Goal: Task Accomplishment & Management: Use online tool/utility

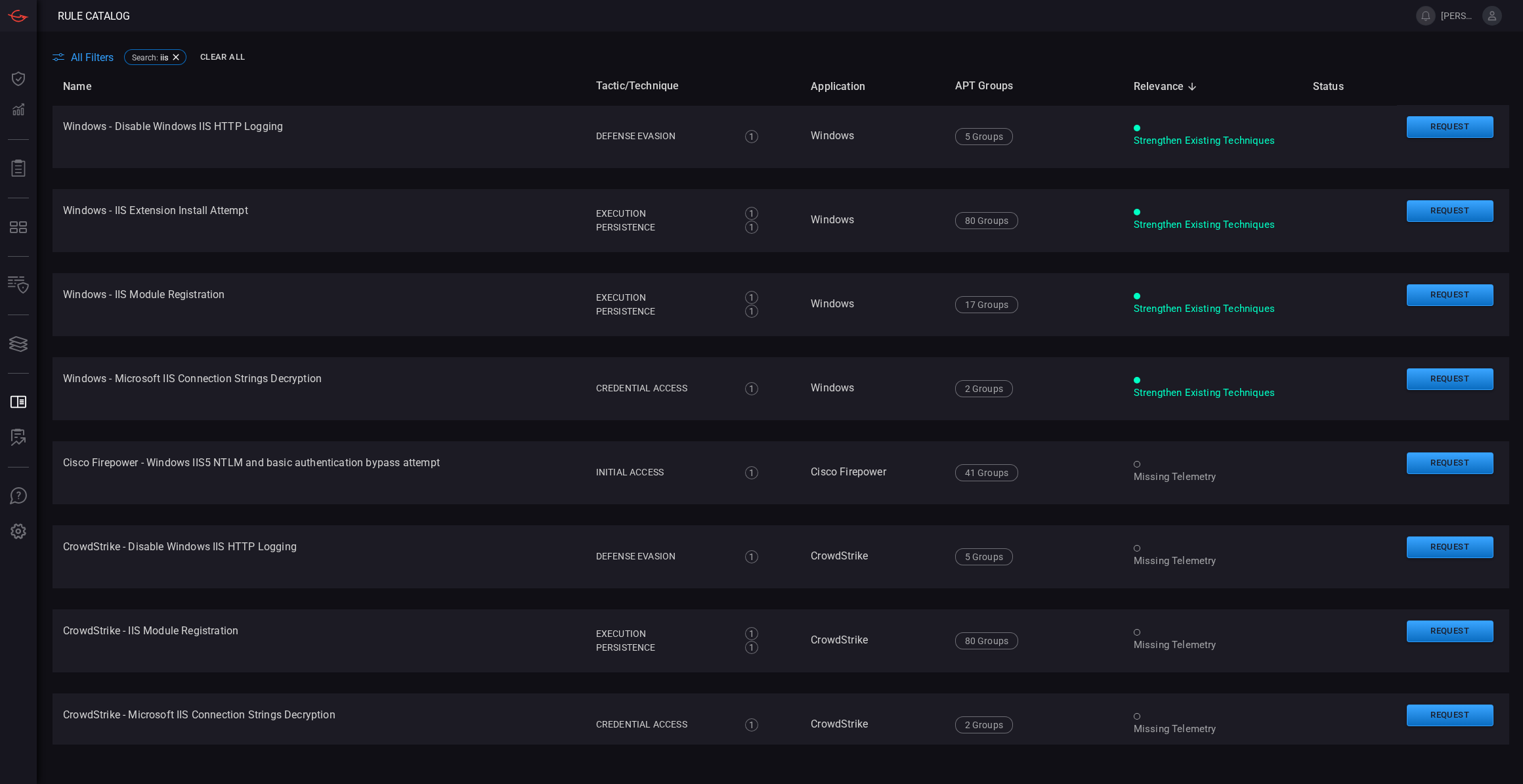
scroll to position [963, 0]
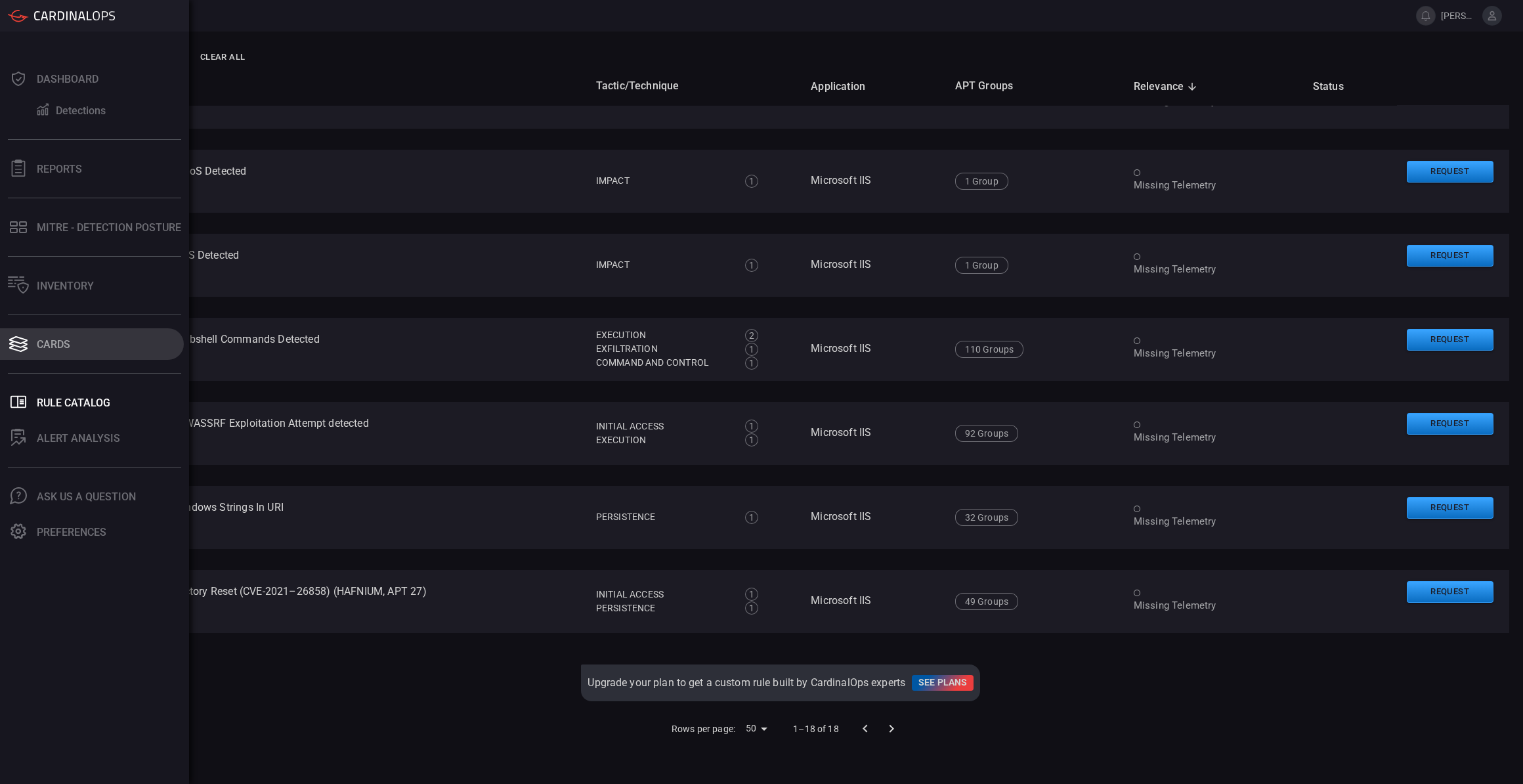
click at [103, 356] on button "Cards" at bounding box center [91, 344] width 184 height 31
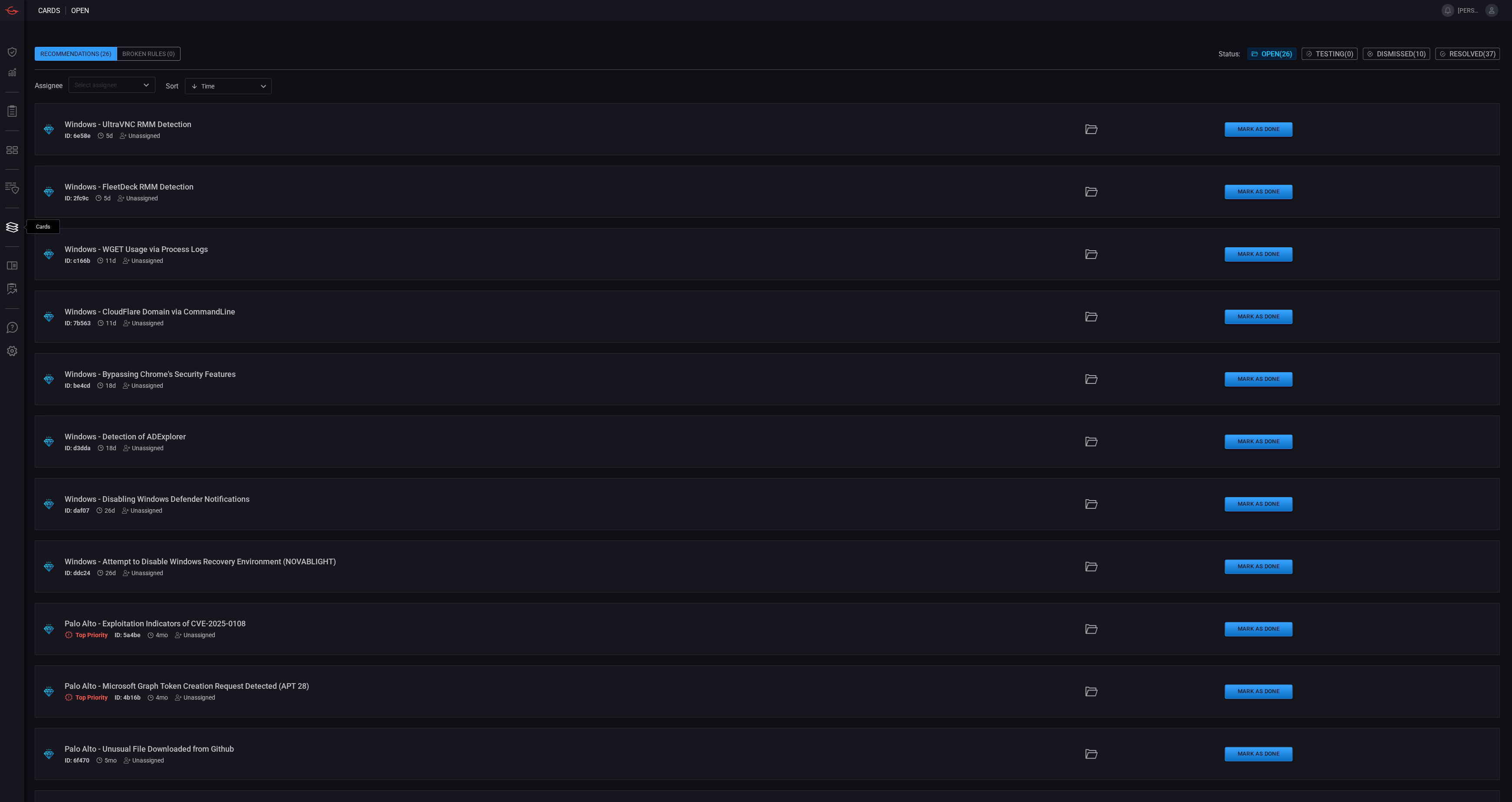
click at [241, 316] on div "Windows - CloudFlare Domain via CommandLine ID: 7b563 11d Unassigned" at bounding box center [372, 316] width 615 height 19
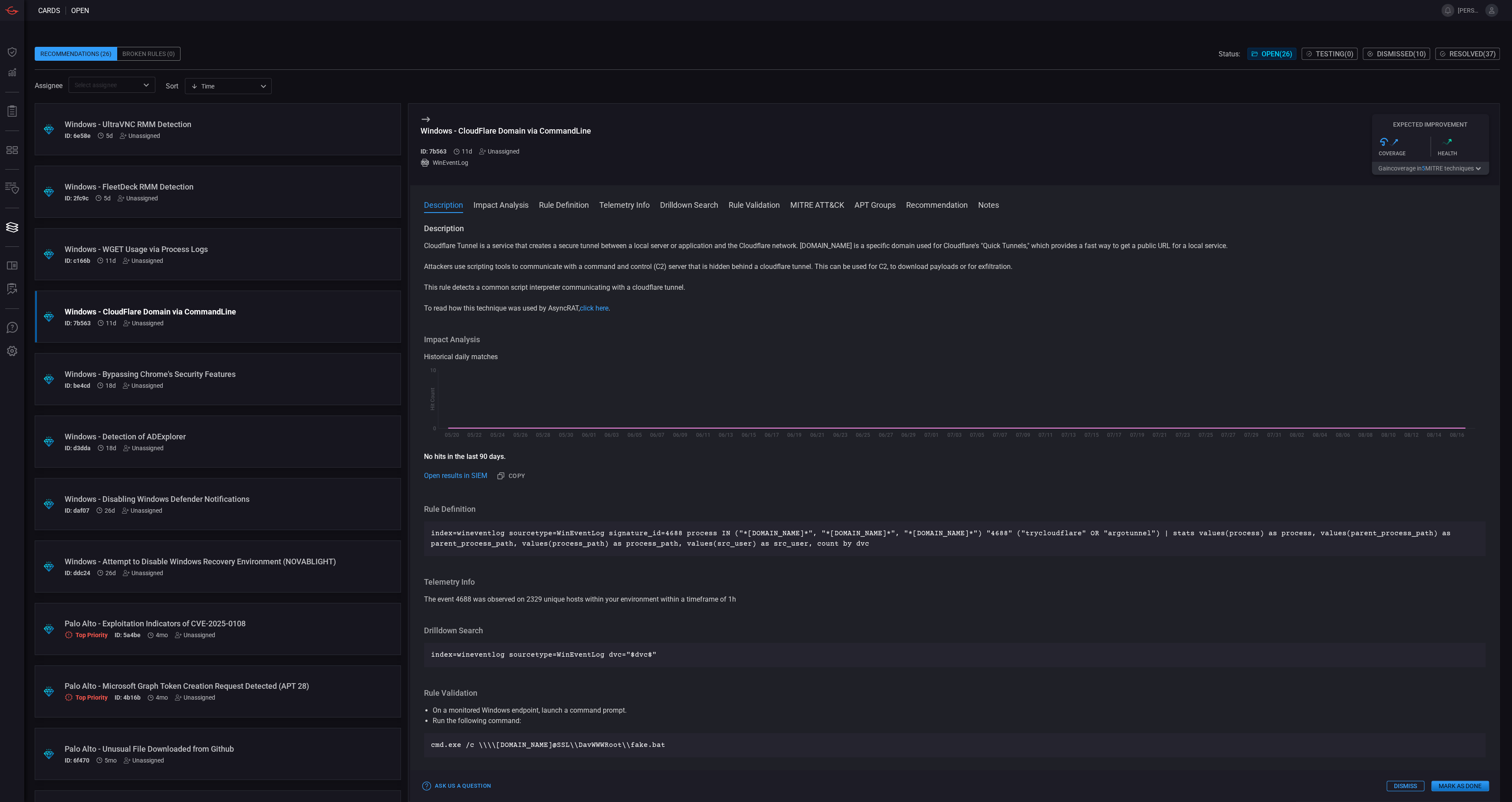
click at [1007, 172] on icon "button" at bounding box center [1478, 169] width 9 height 7
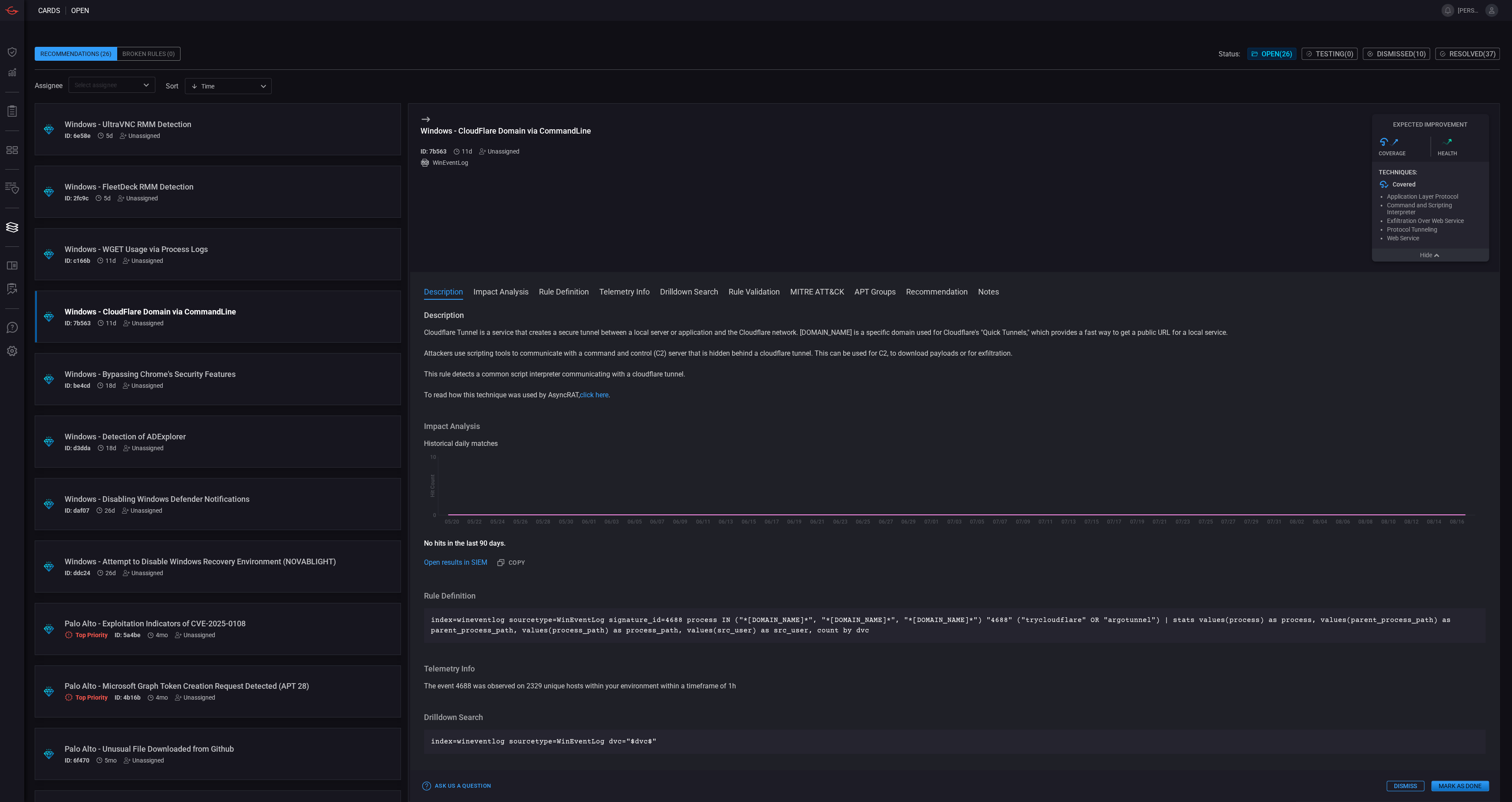
click at [1007, 517] on button "Mark as Done" at bounding box center [1460, 786] width 58 height 11
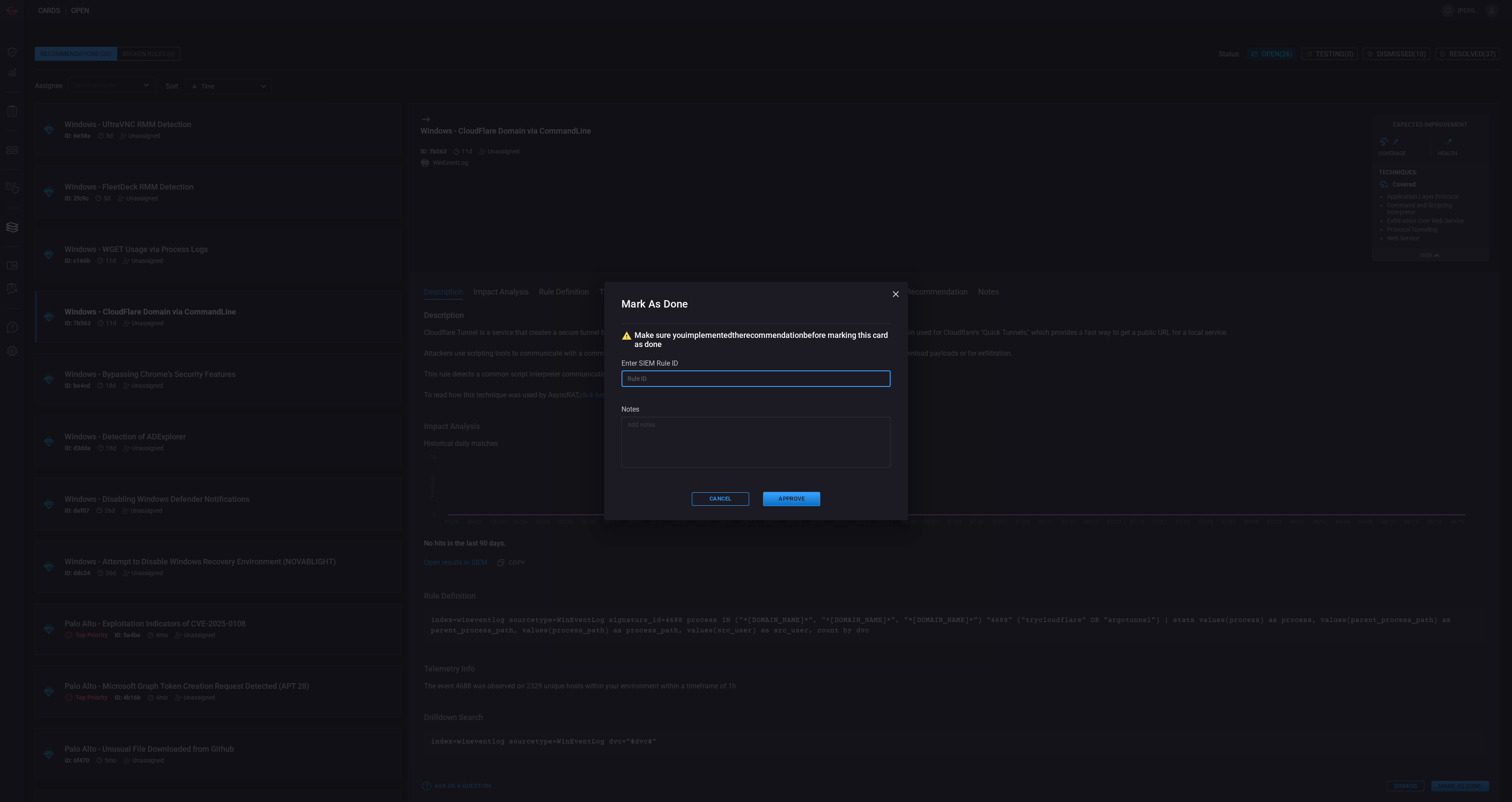
click at [667, 378] on input "text" at bounding box center [756, 378] width 269 height 16
paste input "# /servicesNS/nobody/banner_cyber_csoc_team_app/saved/searches/Threat - Banner-…"
type input "# /servicesNS/nobody/banner_cyber_csoc_team_app/saved/searches/Threat - Banner-…"
click at [790, 503] on button "Approve" at bounding box center [792, 499] width 58 height 14
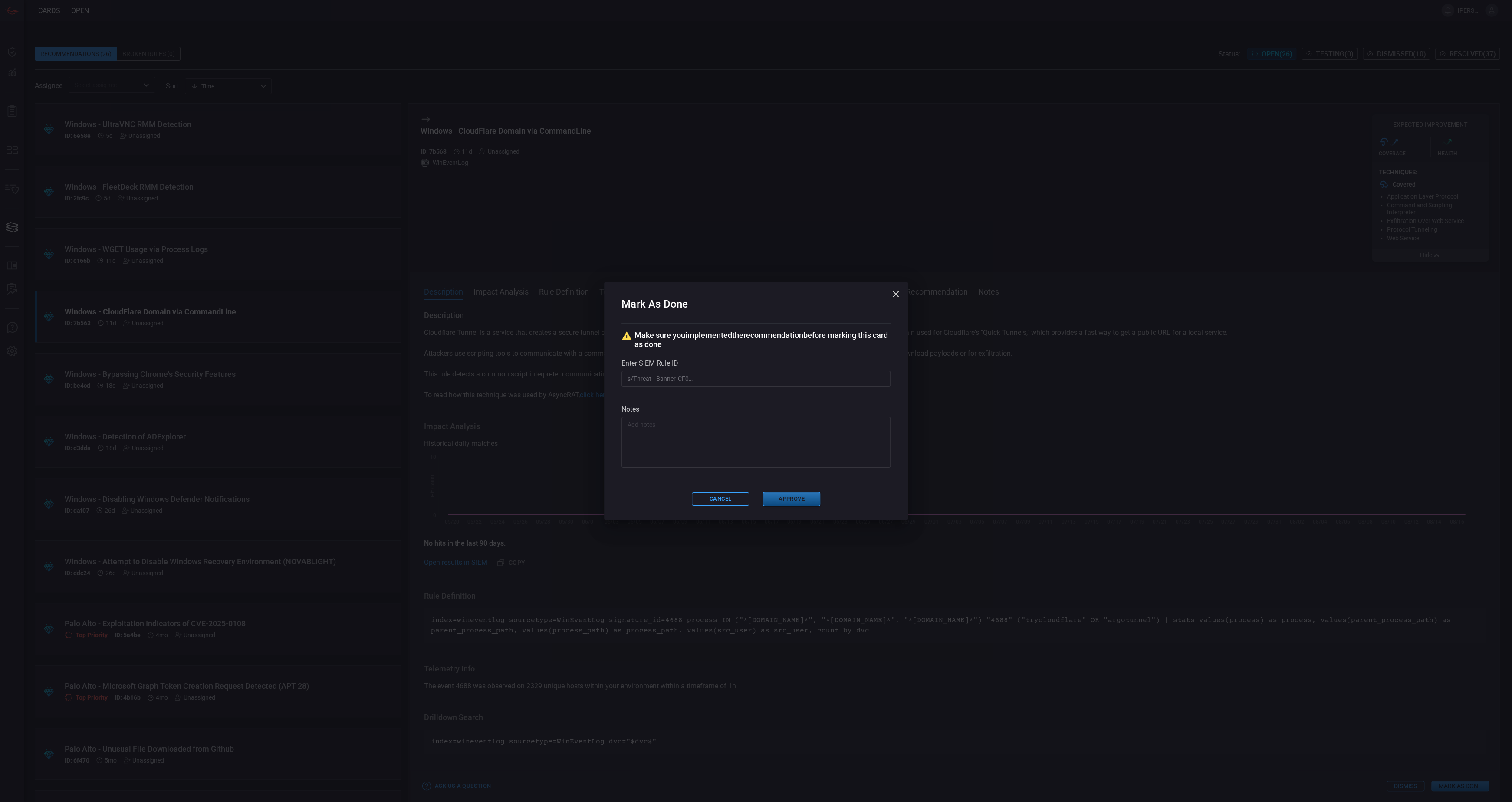
scroll to position [0, 0]
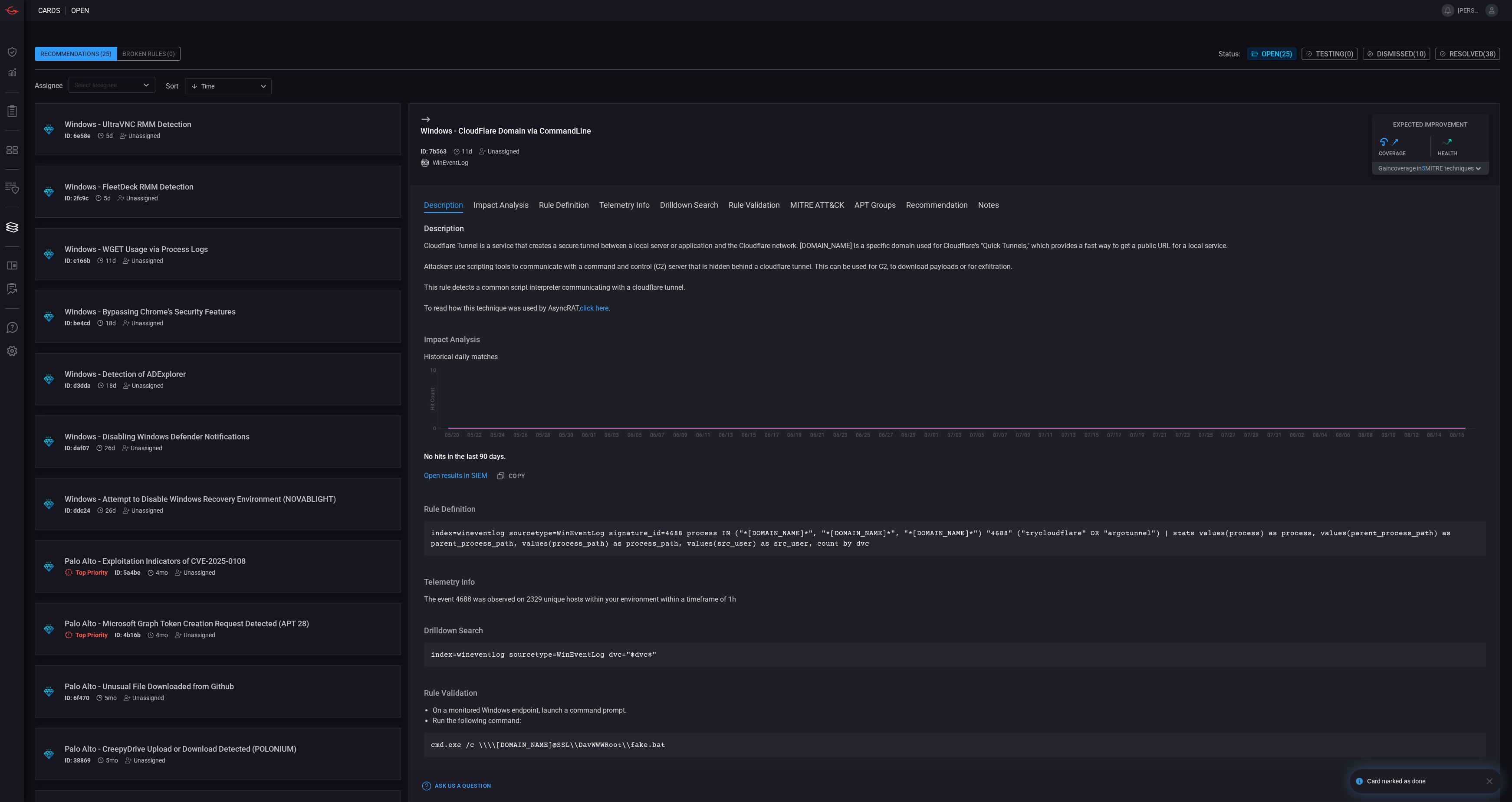
click at [275, 254] on div "Windows - WGET Usage via Process Logs ID: c166b 11d Unassigned" at bounding box center [201, 254] width 274 height 19
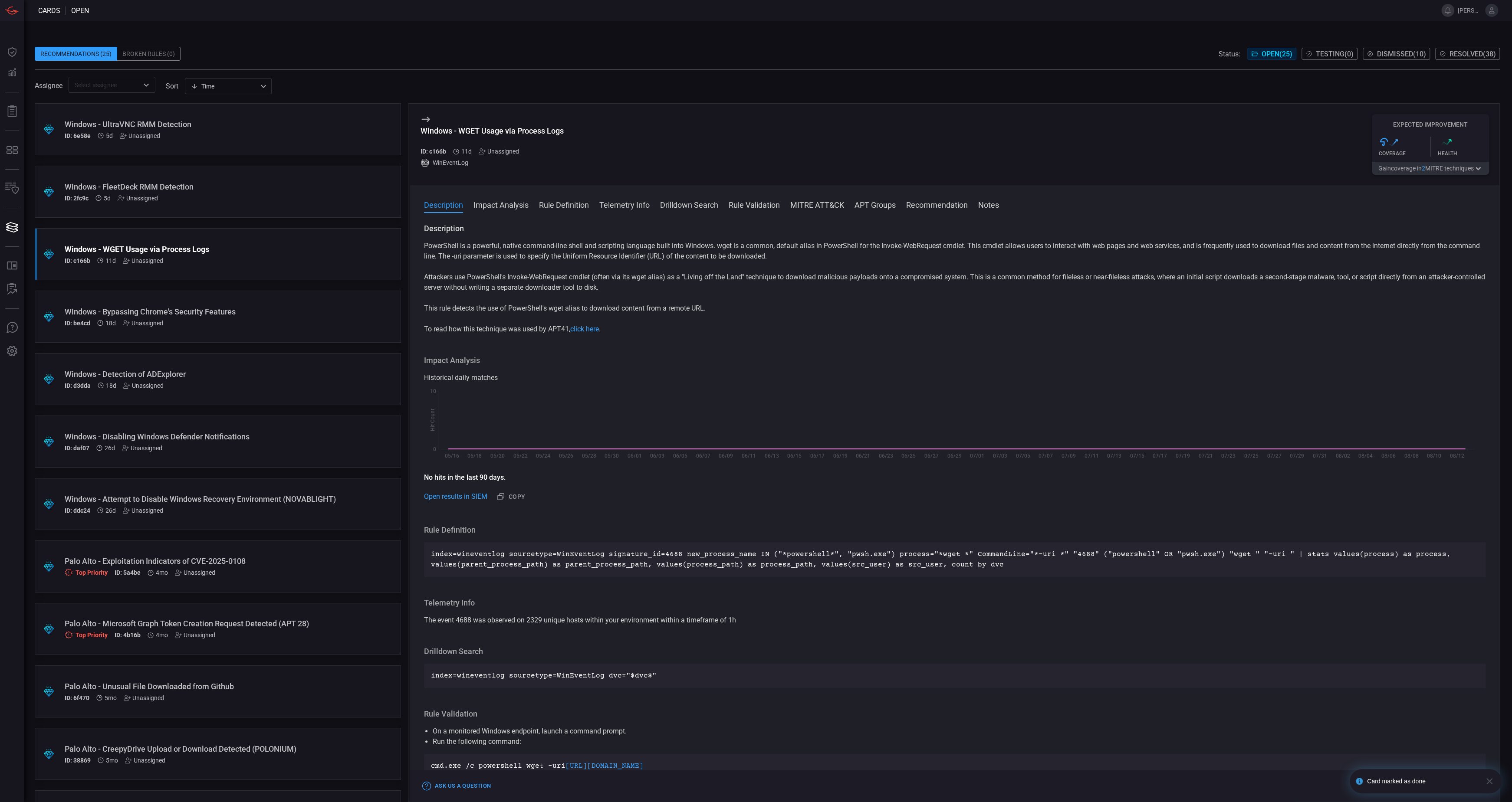
click at [1007, 517] on icon "button" at bounding box center [1489, 781] width 6 height 6
click at [1007, 517] on button "Mark as Done" at bounding box center [1460, 786] width 58 height 11
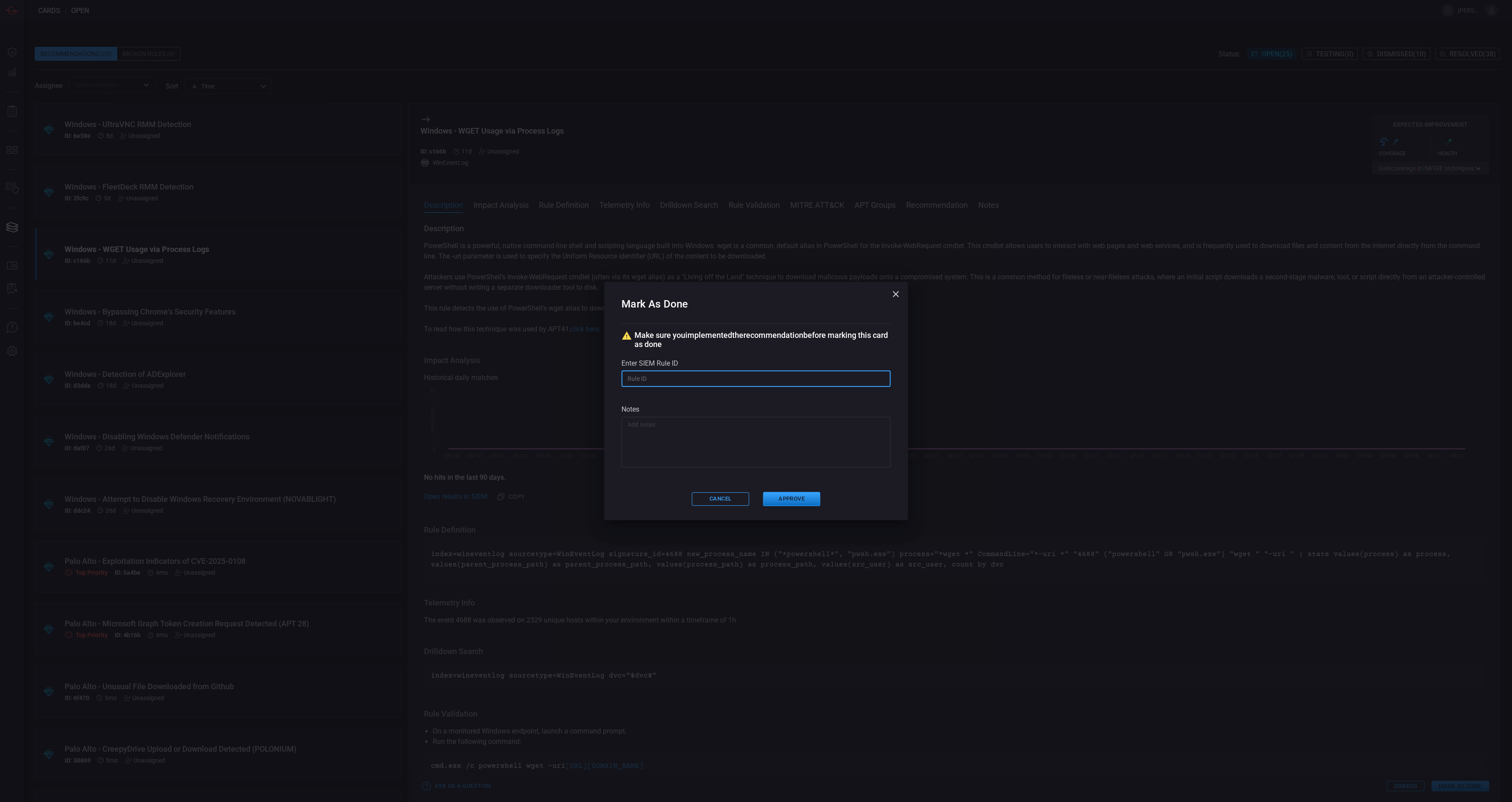
click at [744, 383] on input "text" at bounding box center [756, 378] width 269 height 16
paste input "[URL][DOMAIN_NAME]"
click at [811, 499] on button "Approve" at bounding box center [792, 499] width 58 height 14
click at [690, 377] on input "[URL][DOMAIN_NAME]" at bounding box center [756, 378] width 269 height 16
paste input "# /servicesNS/nobody/banner_cyber_csoc_team_app/saved/searches/Threat - Banner-…"
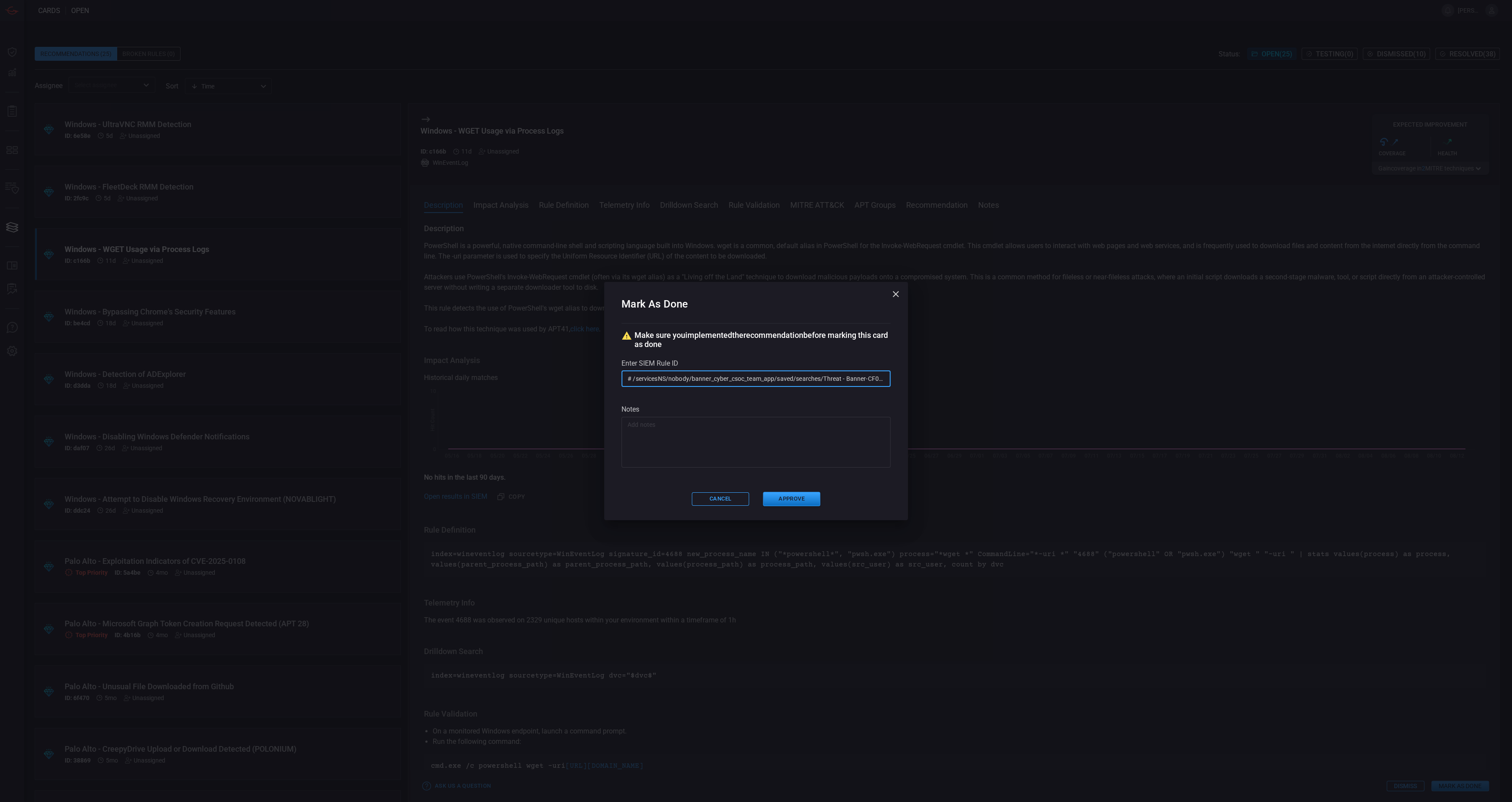
scroll to position [0, 171]
type input "# /servicesNS/nobody/banner_cyber_csoc_team_app/saved/searches/Threat - Banner-…"
click at [805, 504] on button "Approve" at bounding box center [792, 499] width 58 height 14
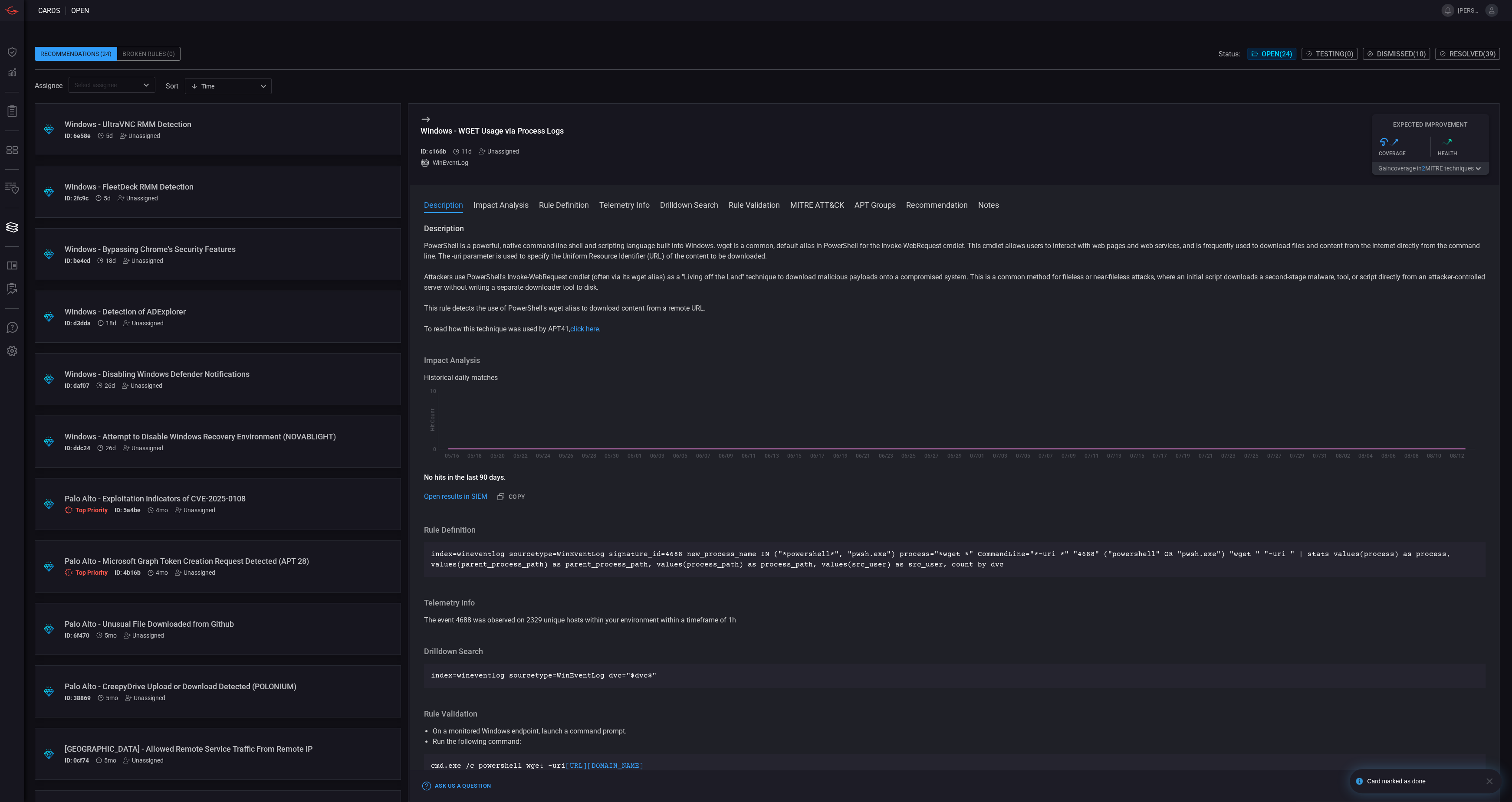
click at [148, 48] on div "Broken Rules (0)" at bounding box center [149, 54] width 63 height 14
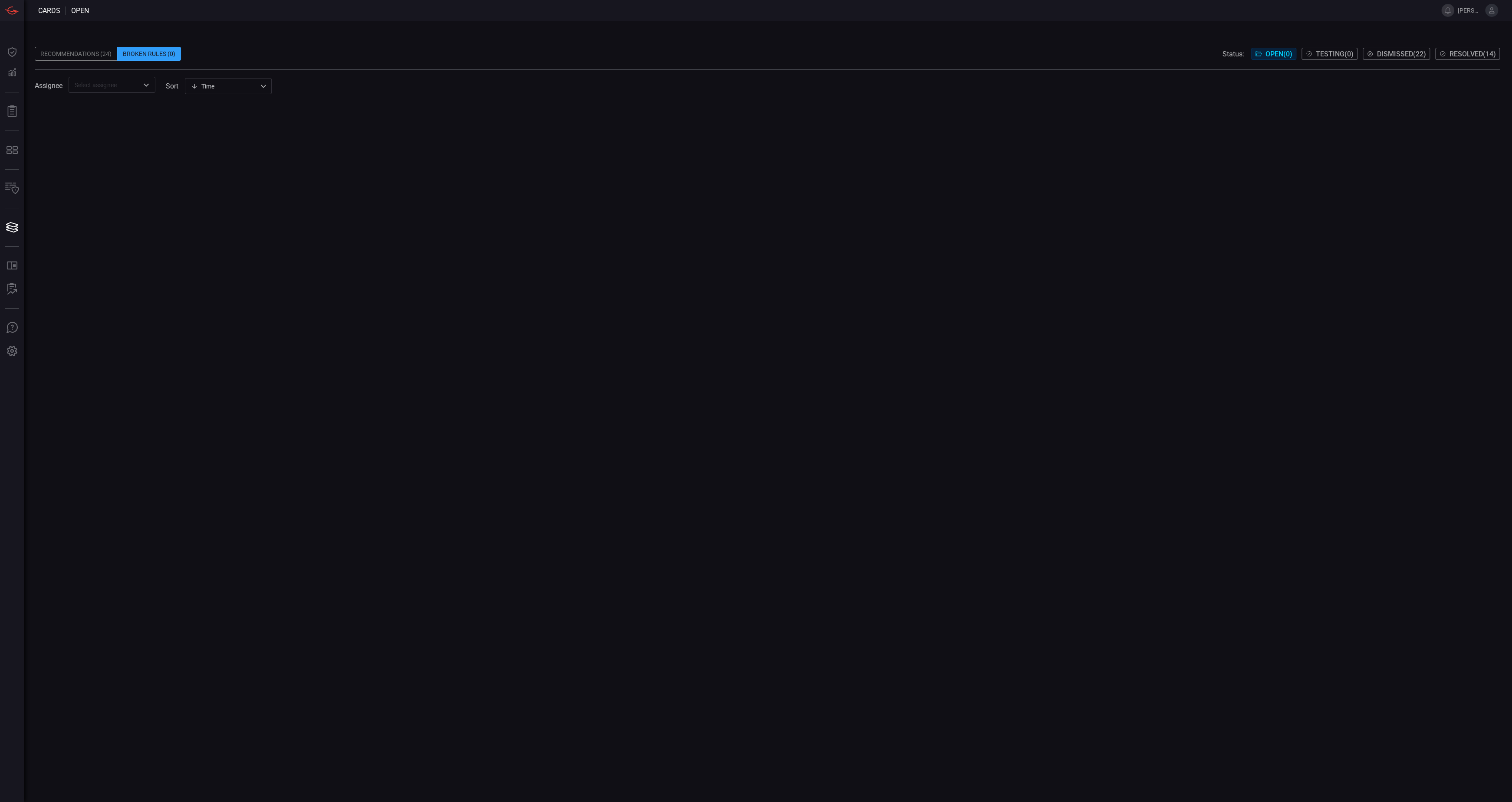
click at [89, 52] on div "Recommendations (24)" at bounding box center [76, 54] width 82 height 14
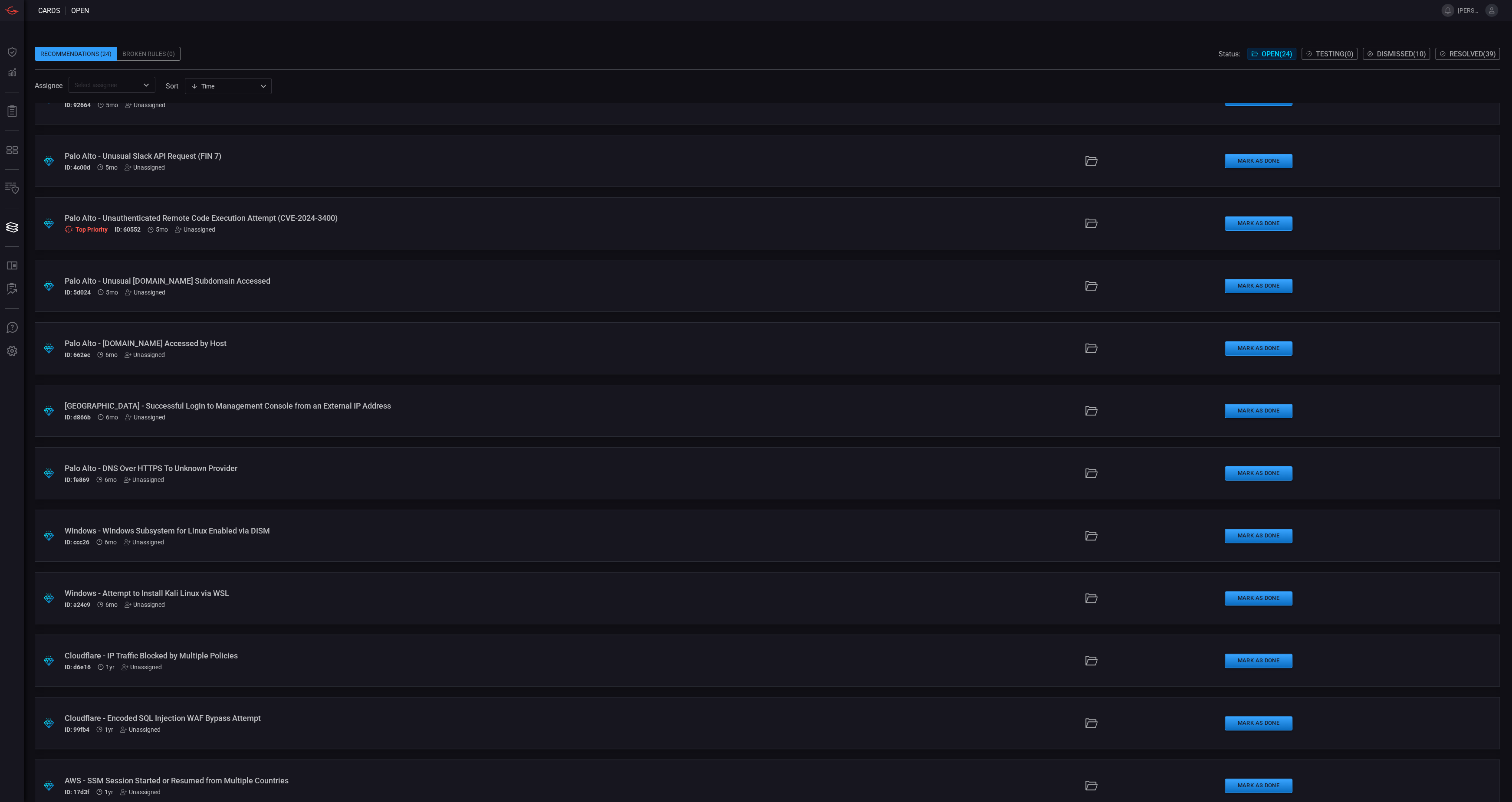
scroll to position [800, 0]
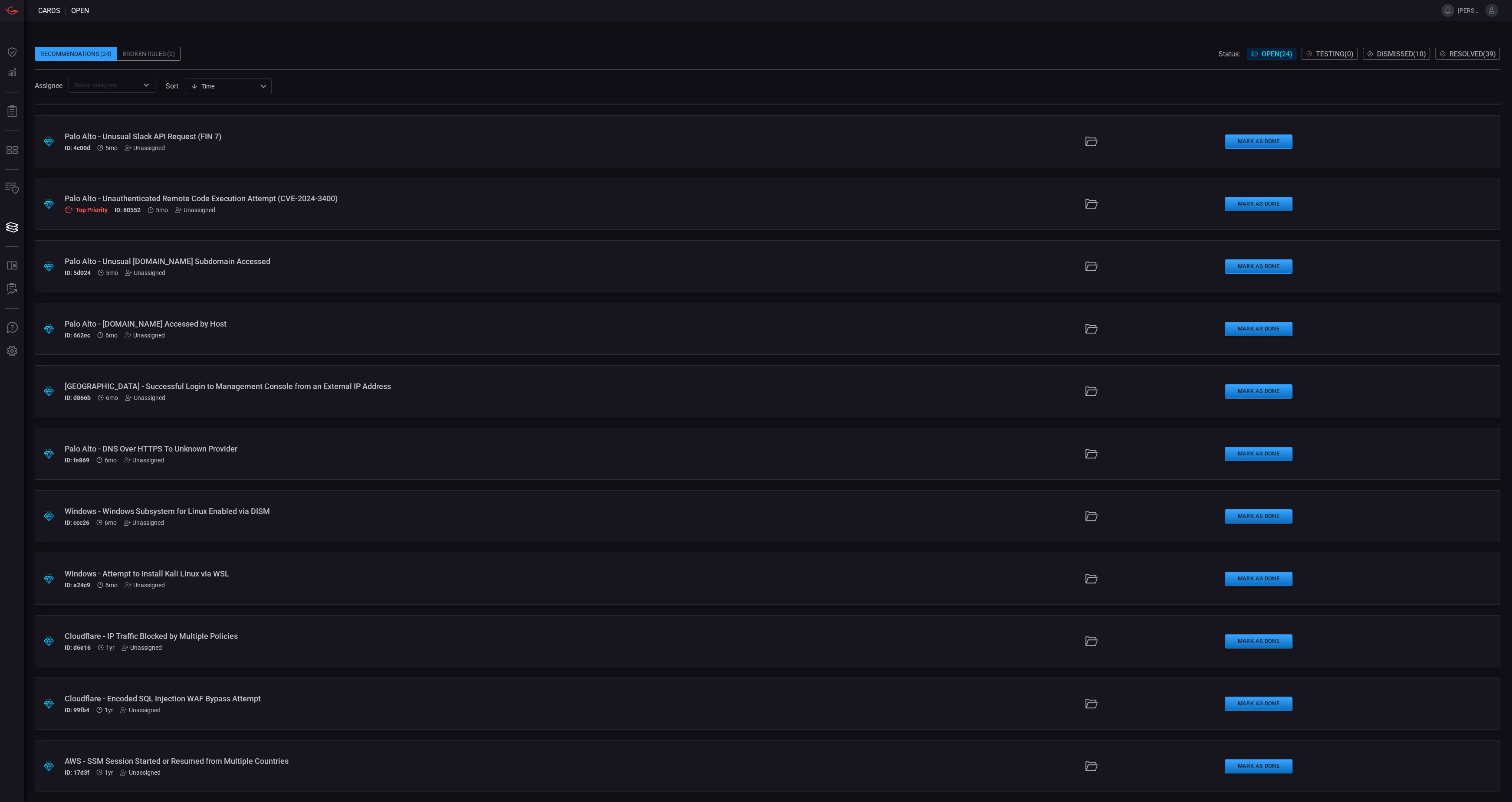
click at [186, 452] on div "Palo Alto - DNS Over HTTPS To Unknown Provider" at bounding box center [372, 449] width 615 height 9
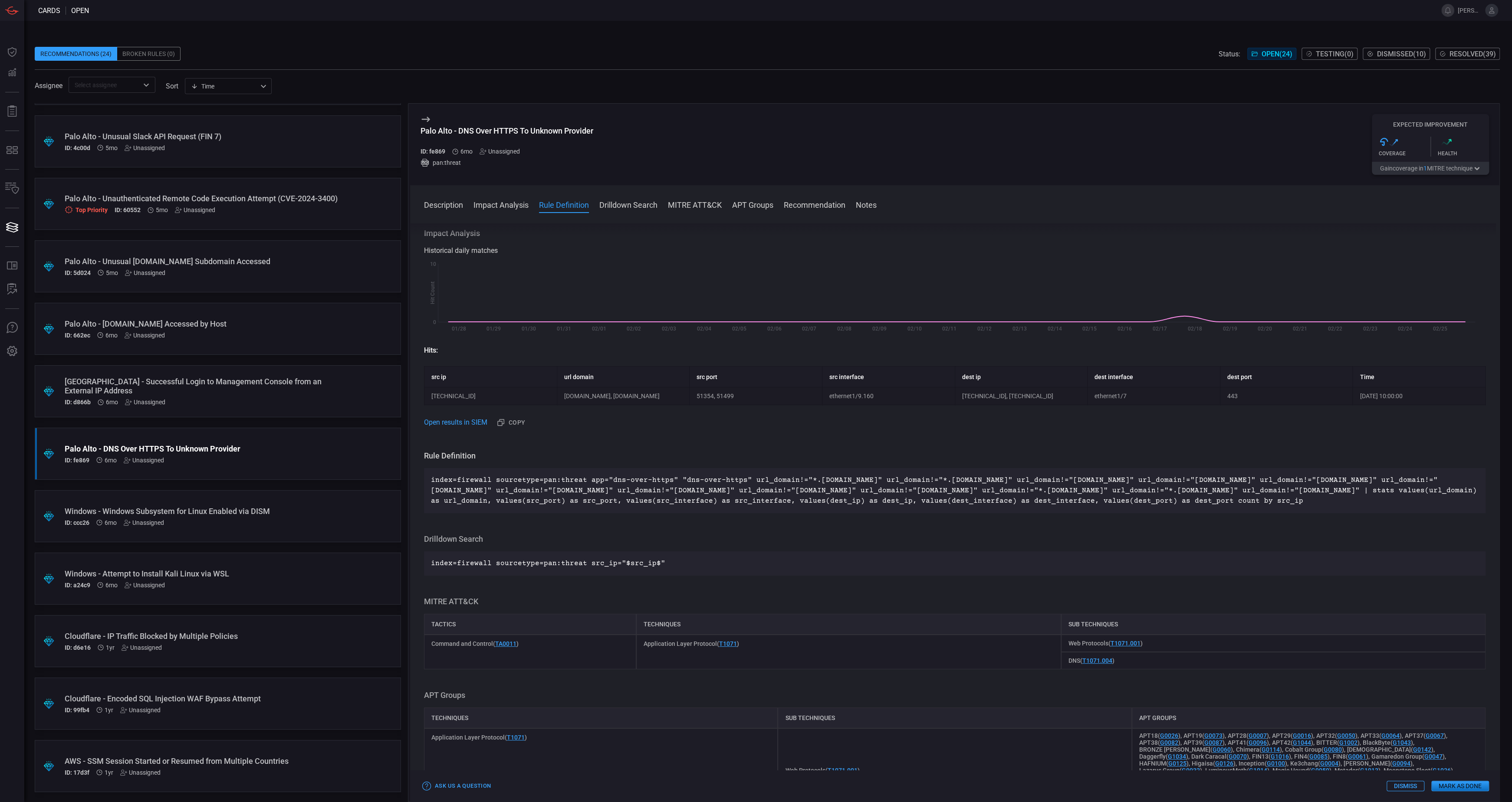
scroll to position [79, 0]
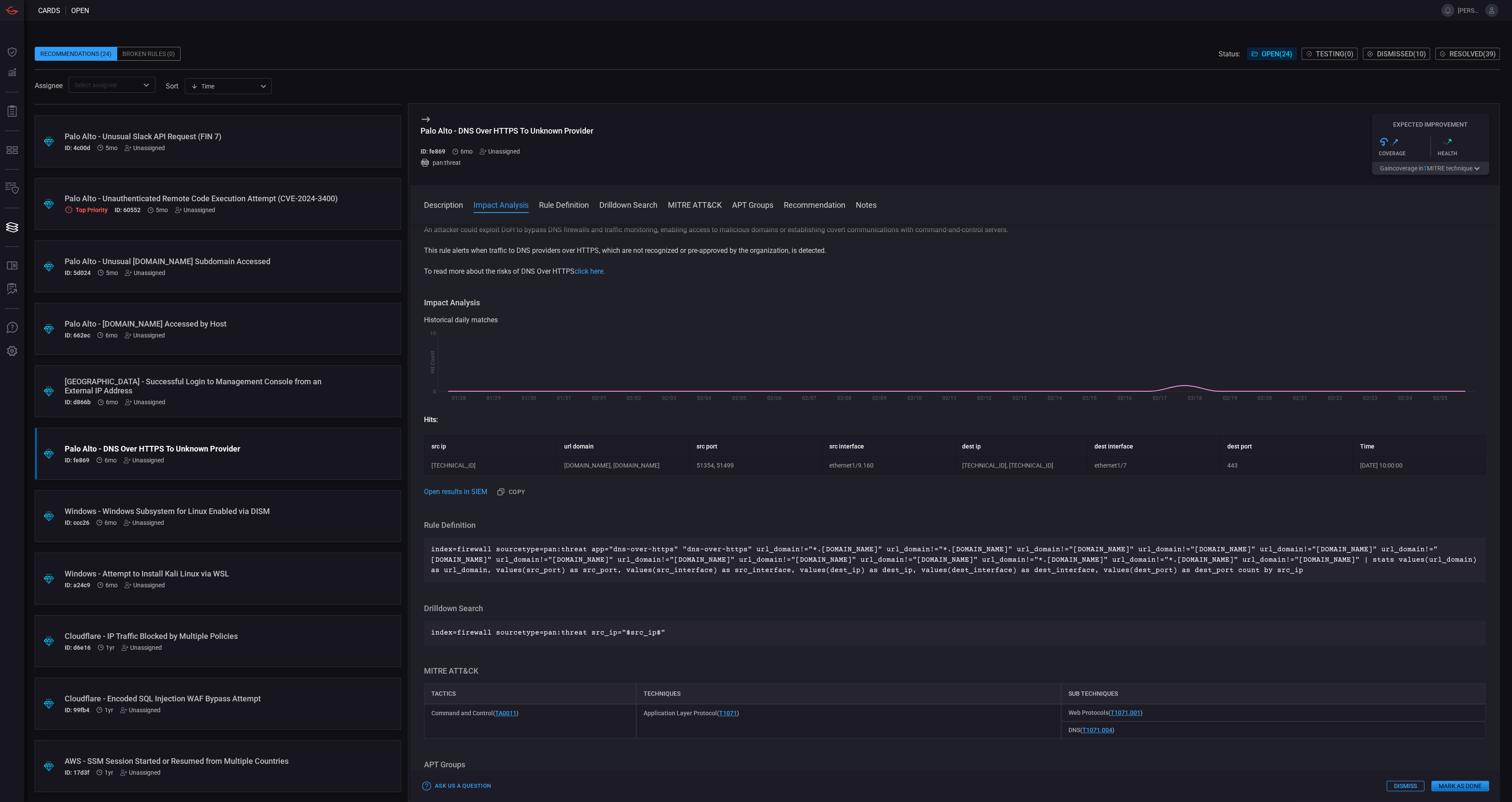
click at [322, 398] on div "[GEOGRAPHIC_DATA] - Successful Login to Management Console from an External IP …" at bounding box center [201, 391] width 274 height 29
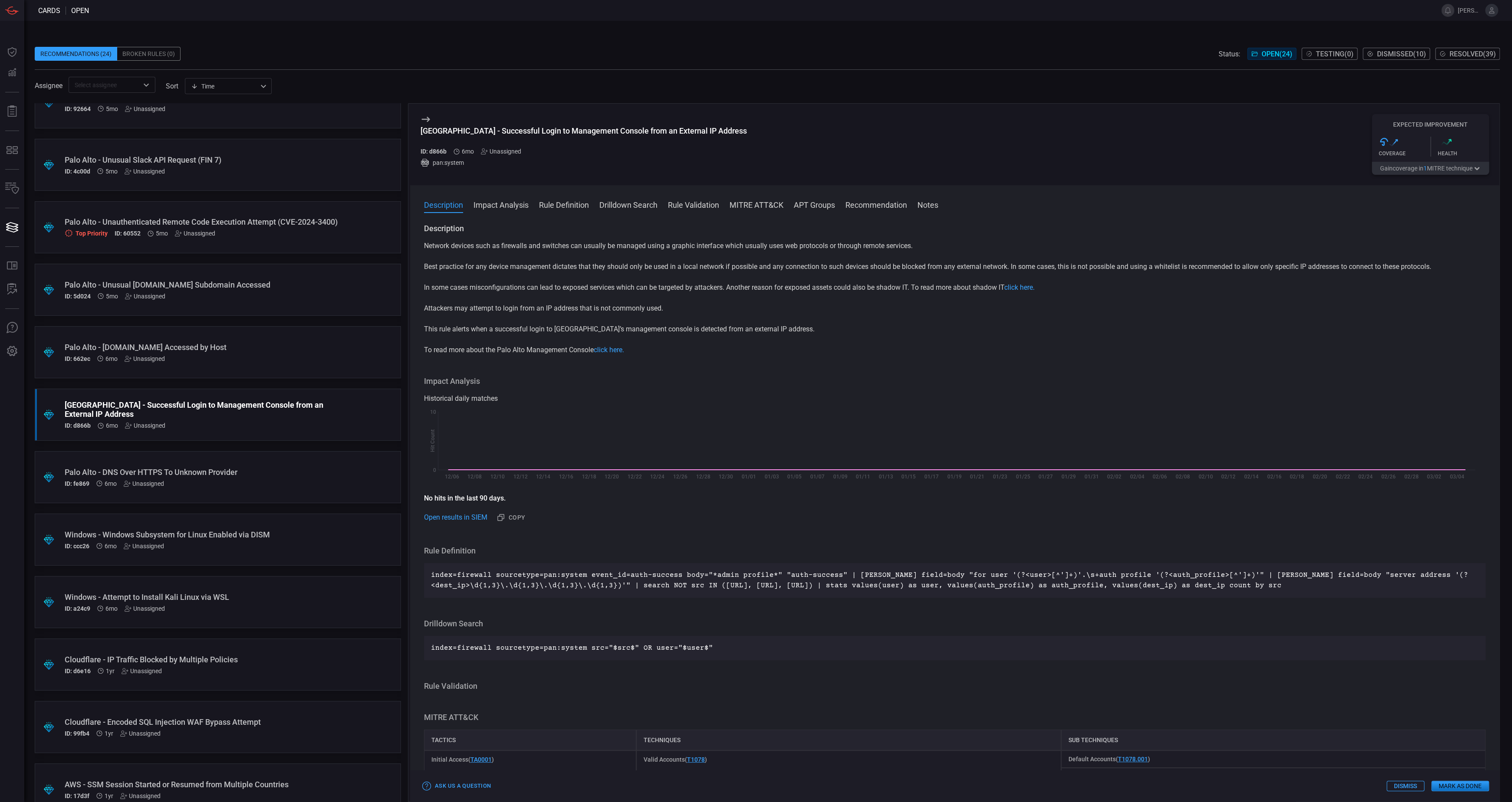
scroll to position [760, 0]
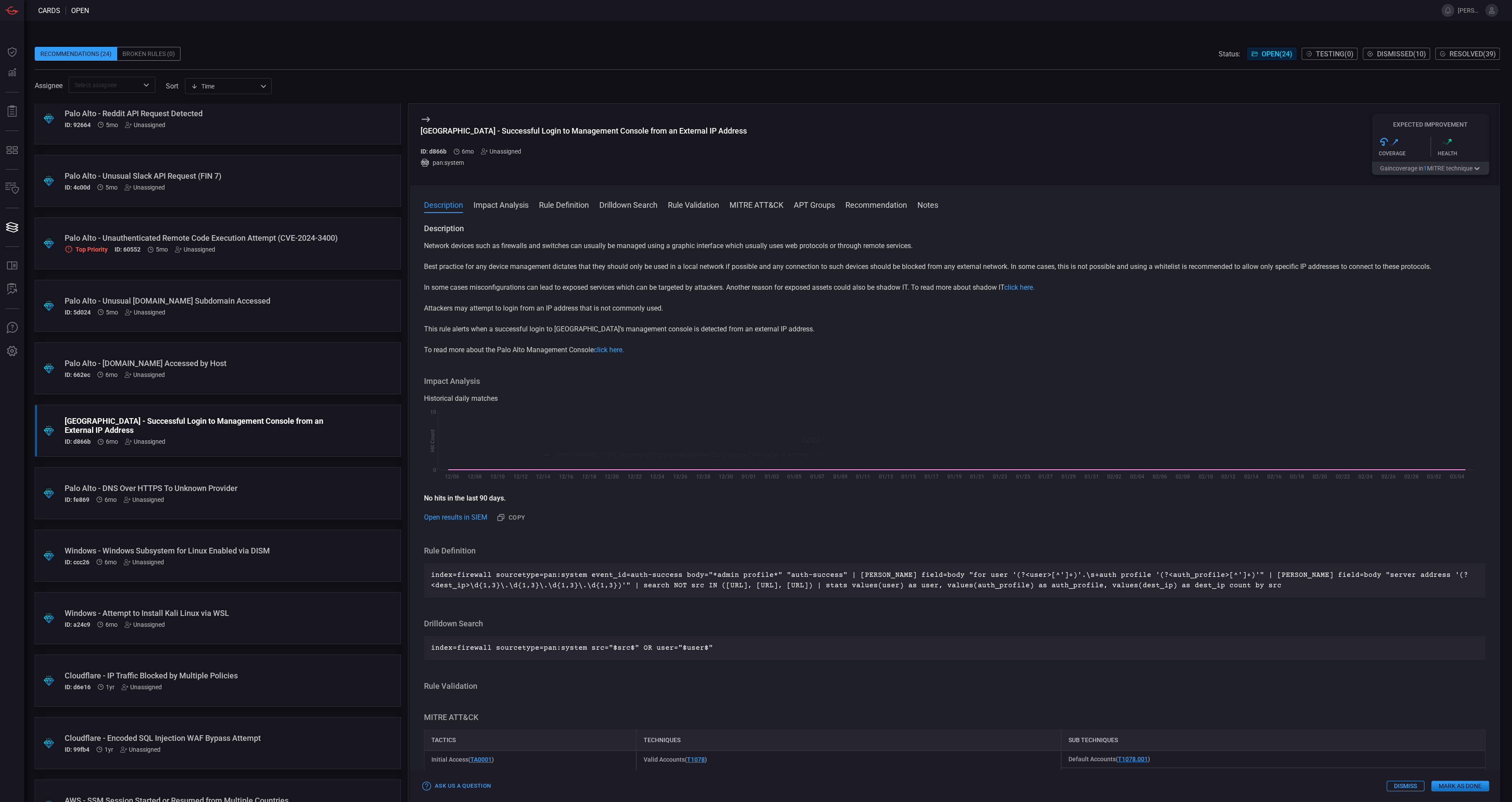
click at [545, 34] on span at bounding box center [767, 40] width 1465 height 13
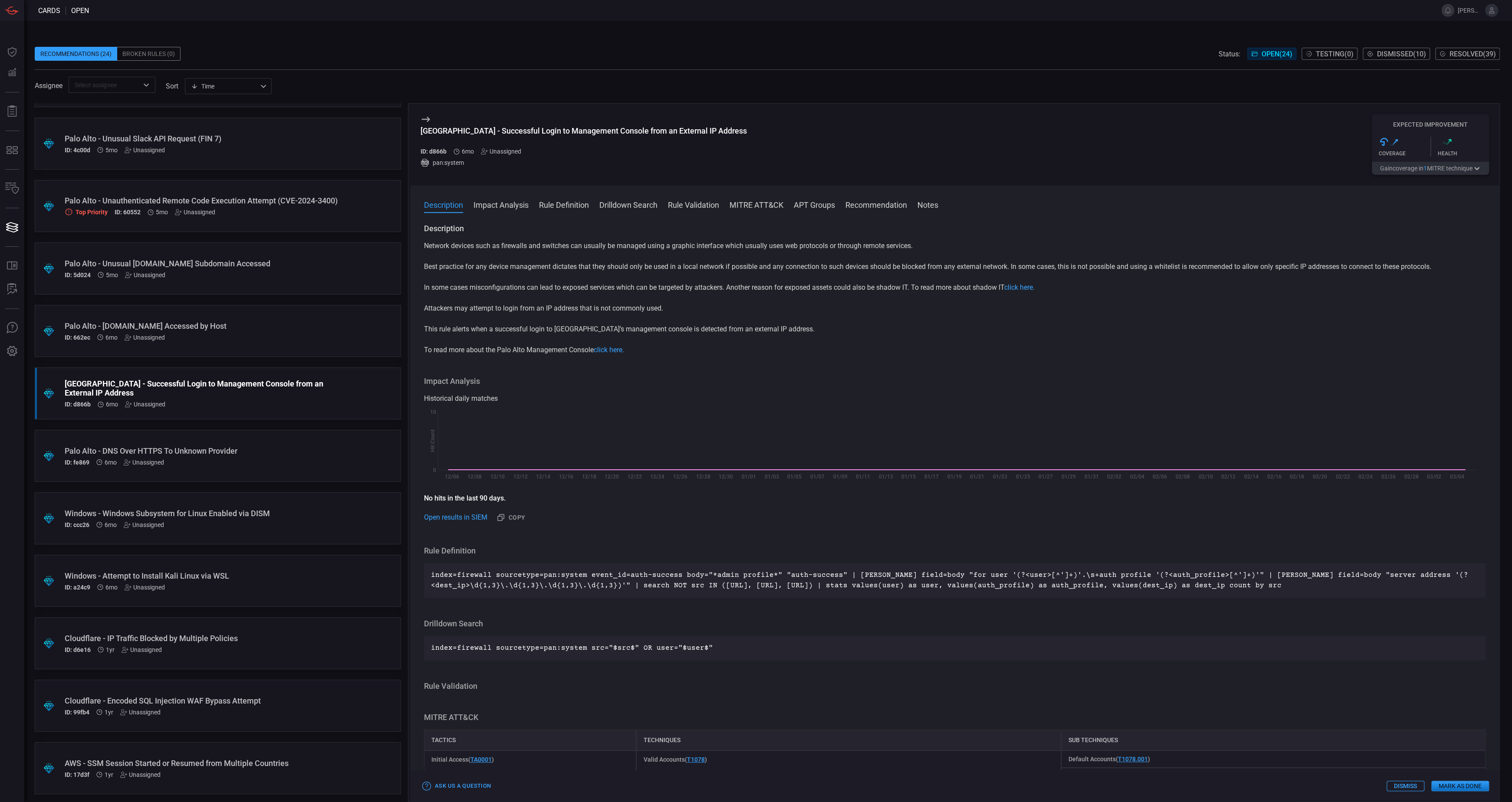
scroll to position [800, 0]
click at [943, 62] on span at bounding box center [767, 65] width 1465 height 9
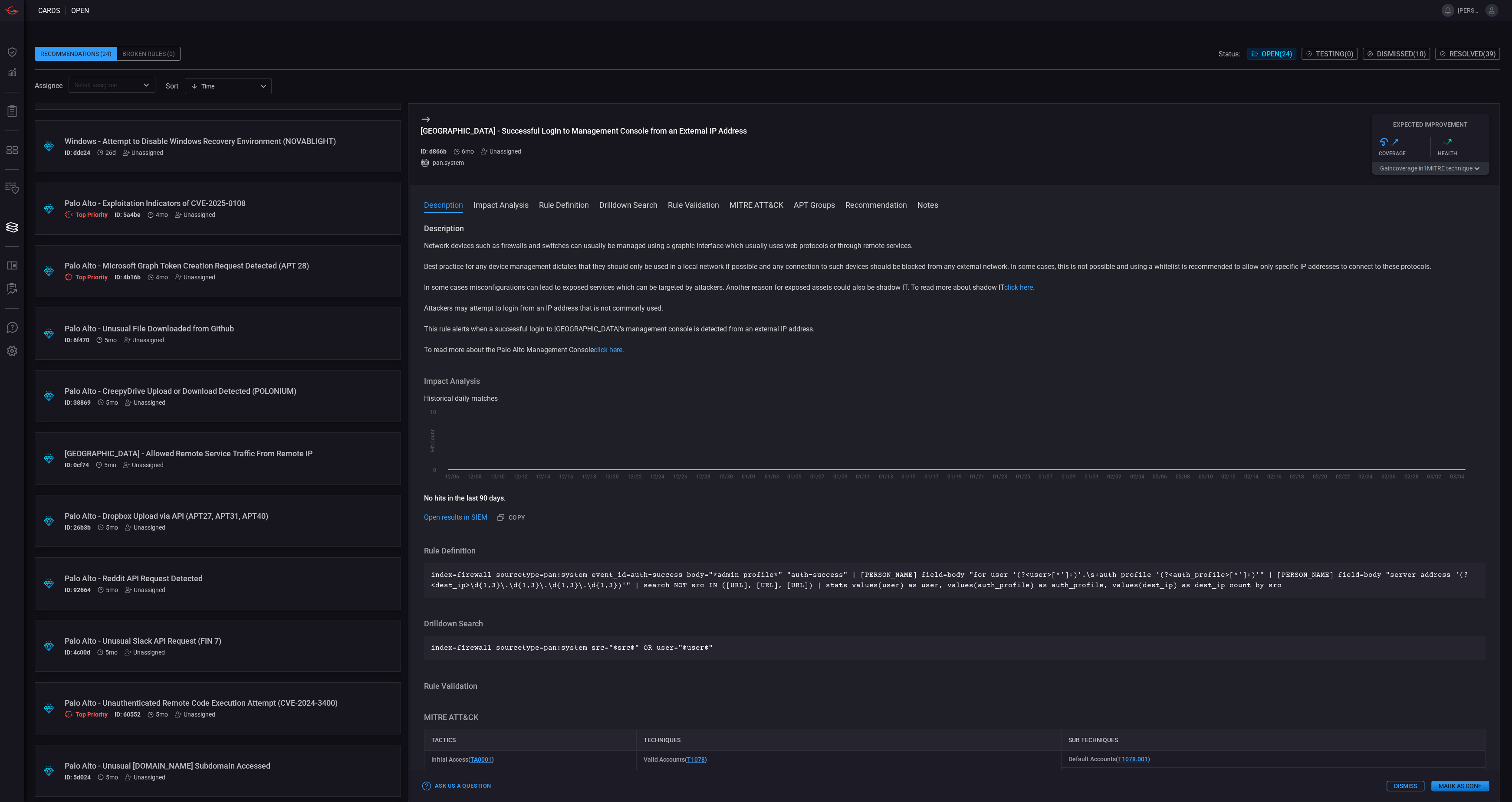
click at [317, 454] on div "[GEOGRAPHIC_DATA] - Allowed Remote Service Traffic From Remote IP" at bounding box center [201, 454] width 274 height 9
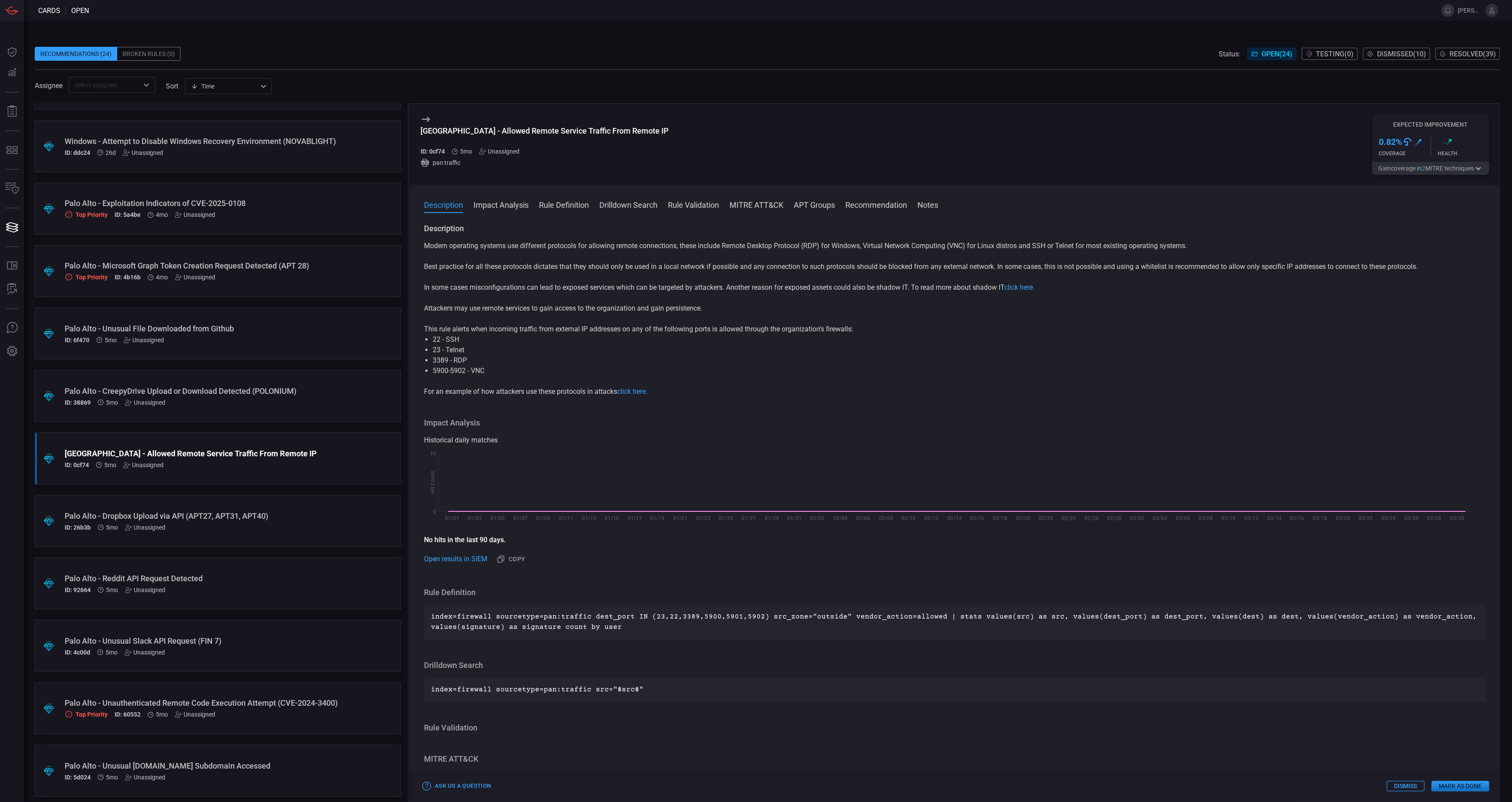
click at [1007, 170] on button "Gain coverage in 2 MITRE technique s" at bounding box center [1430, 168] width 117 height 13
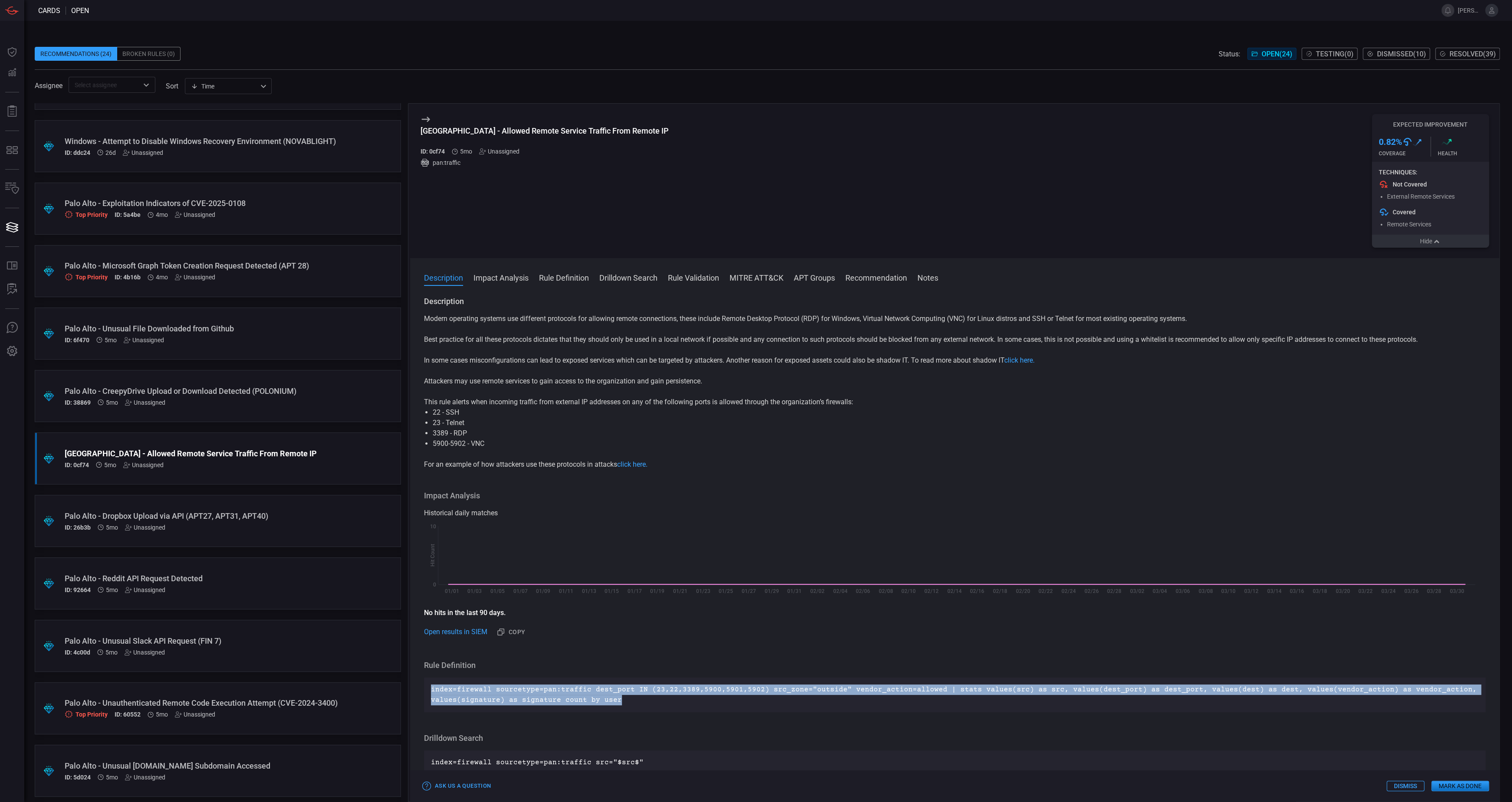
drag, startPoint x: 620, startPoint y: 702, endPoint x: 432, endPoint y: 683, distance: 189.0
click at [432, 517] on div "index=firewall sourcetype=pan:traffic dest_port IN (23,22,3389,5900,5901,5902) …" at bounding box center [954, 695] width 1062 height 35
drag, startPoint x: 432, startPoint y: 683, endPoint x: 449, endPoint y: 689, distance: 18.0
copy p "index=firewall sourcetype=pan:traffic dest_port IN (23,22,3389,5900,5901,5902) …"
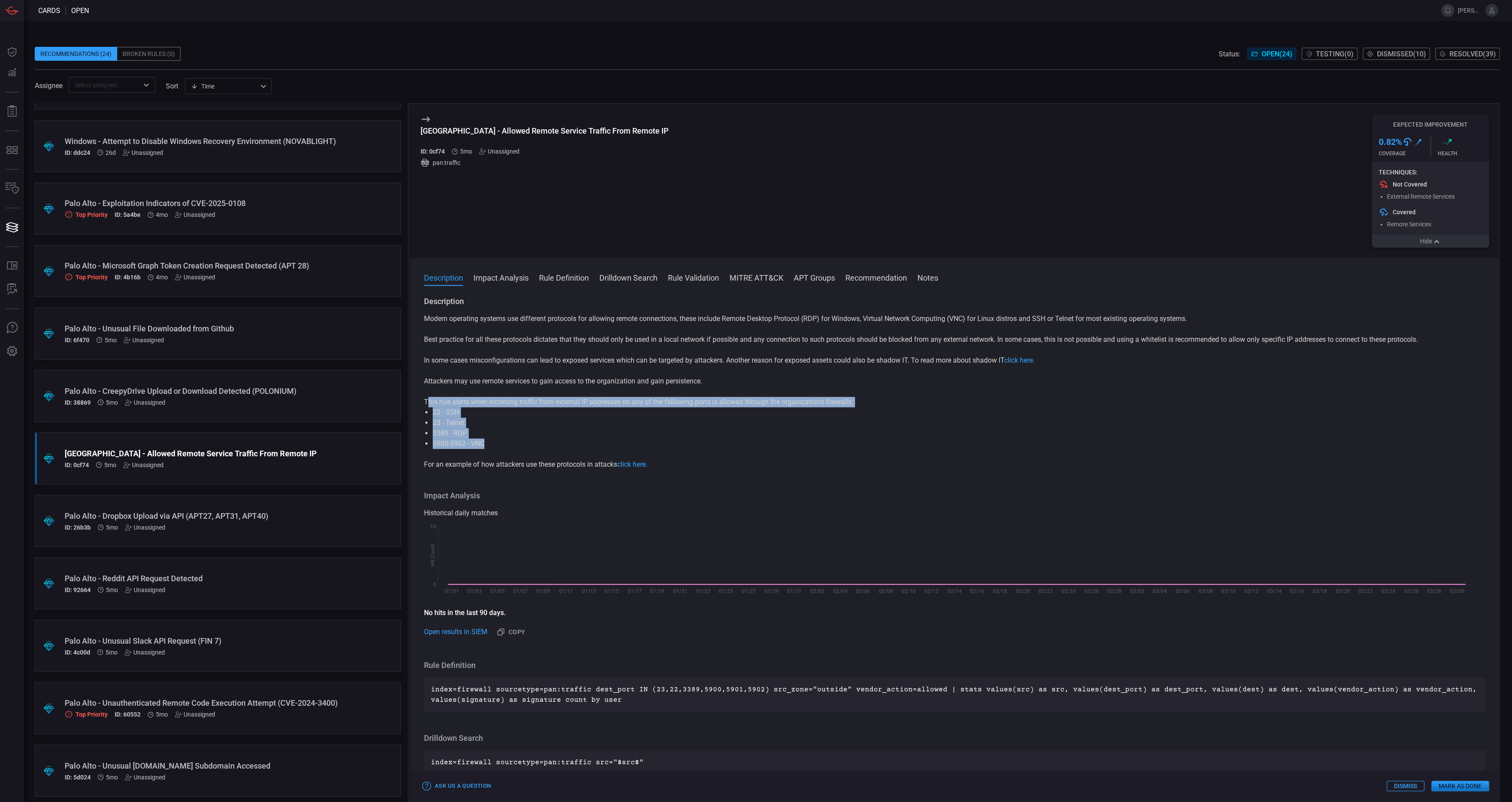
drag, startPoint x: 490, startPoint y: 445, endPoint x: 426, endPoint y: 405, distance: 75.5
click at [426, 405] on div "Modern operating systems use different protocols for allowing remote connection…" at bounding box center [954, 392] width 1062 height 156
click at [473, 428] on li "23 - Telnet" at bounding box center [954, 423] width 1044 height 11
click at [488, 449] on li "5900-5902 - VNC" at bounding box center [954, 444] width 1044 height 11
drag, startPoint x: 490, startPoint y: 447, endPoint x: 424, endPoint y: 403, distance: 79.3
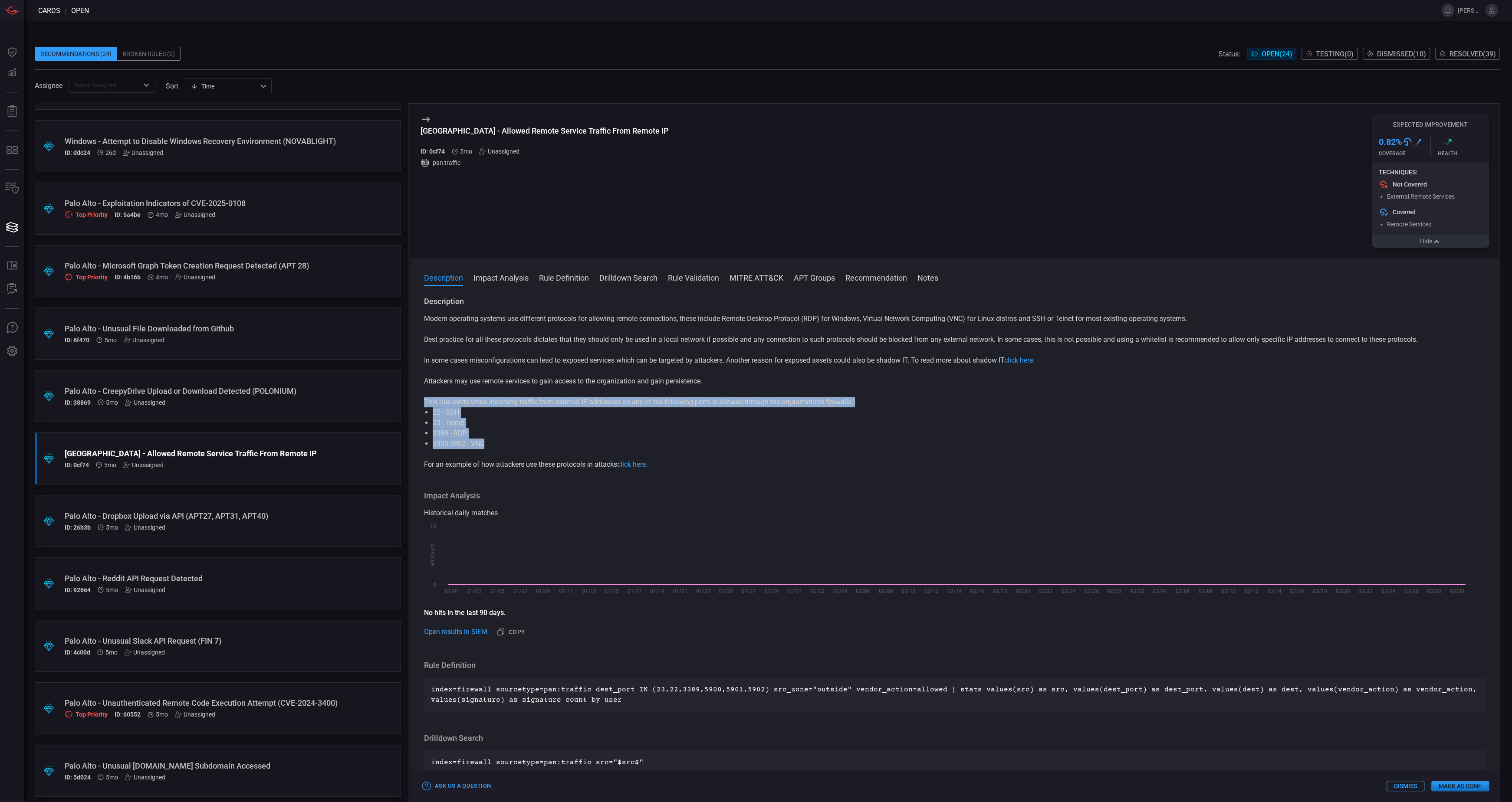
click at [424, 403] on div "Modern operating systems use different protocols for allowing remote connection…" at bounding box center [954, 392] width 1062 height 156
copy div "This rule alerts when incoming traffic from external IP addresses on any of the…"
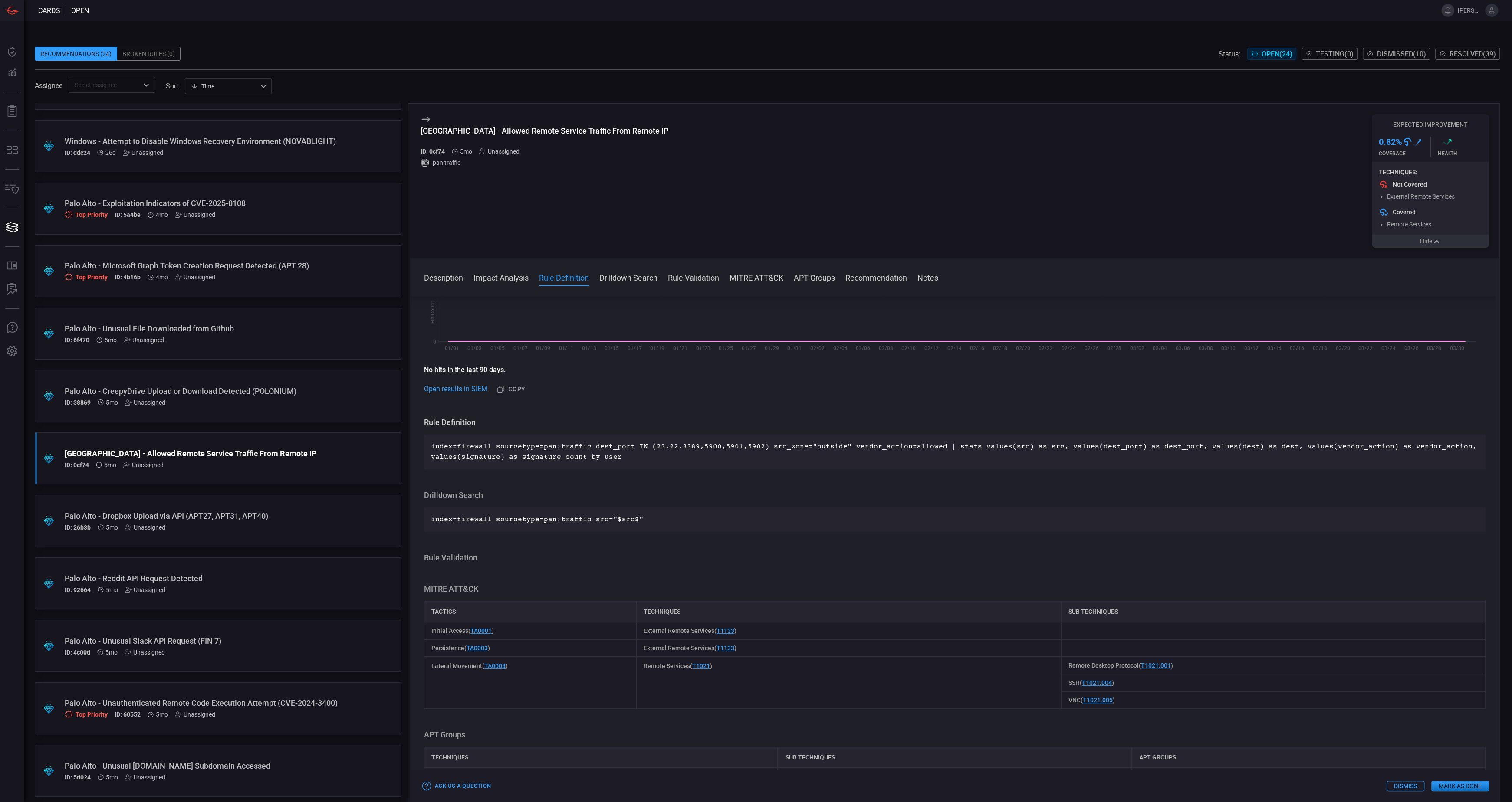
scroll to position [276, 0]
